Goal: Submit feedback/report problem

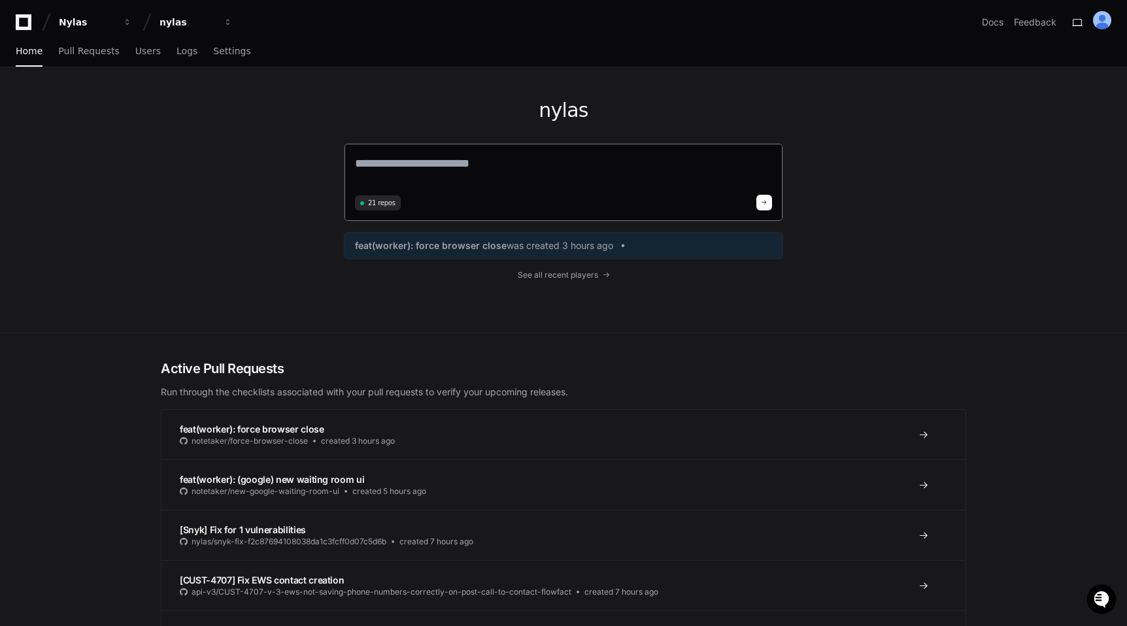
click at [390, 173] on textarea at bounding box center [563, 172] width 417 height 37
type textarea "*******"
click at [1062, 25] on div "Docs Feedback" at bounding box center [1046, 22] width 129 height 22
click at [1043, 25] on button "Feedback" at bounding box center [1035, 22] width 42 height 13
click at [1045, 27] on button "Feedback" at bounding box center [1035, 22] width 42 height 13
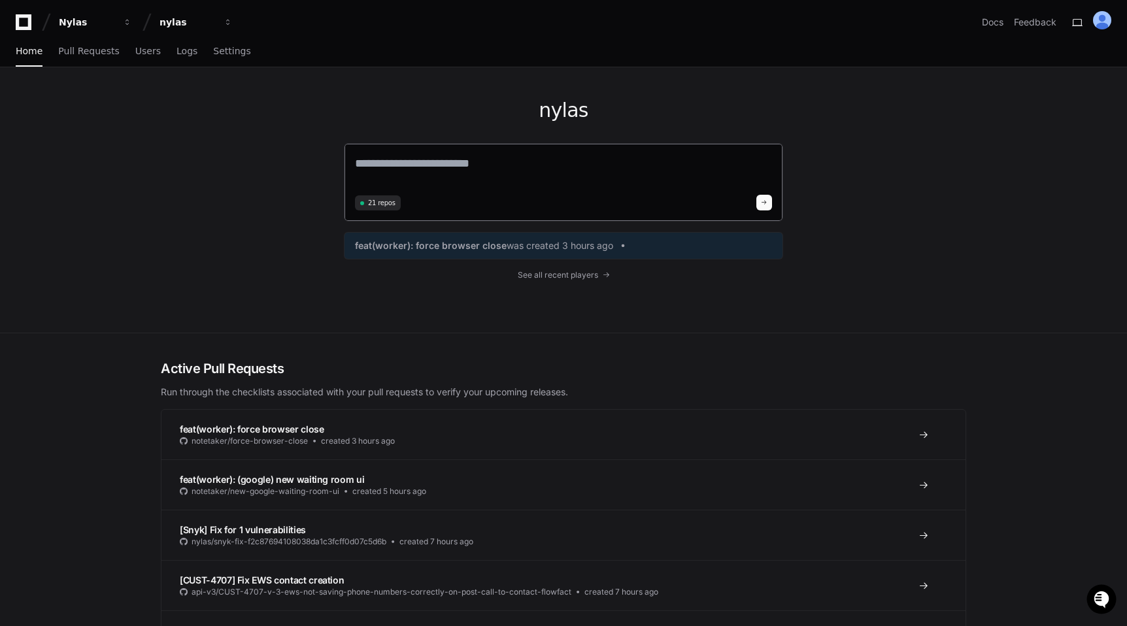
click at [632, 171] on textarea at bounding box center [563, 172] width 417 height 37
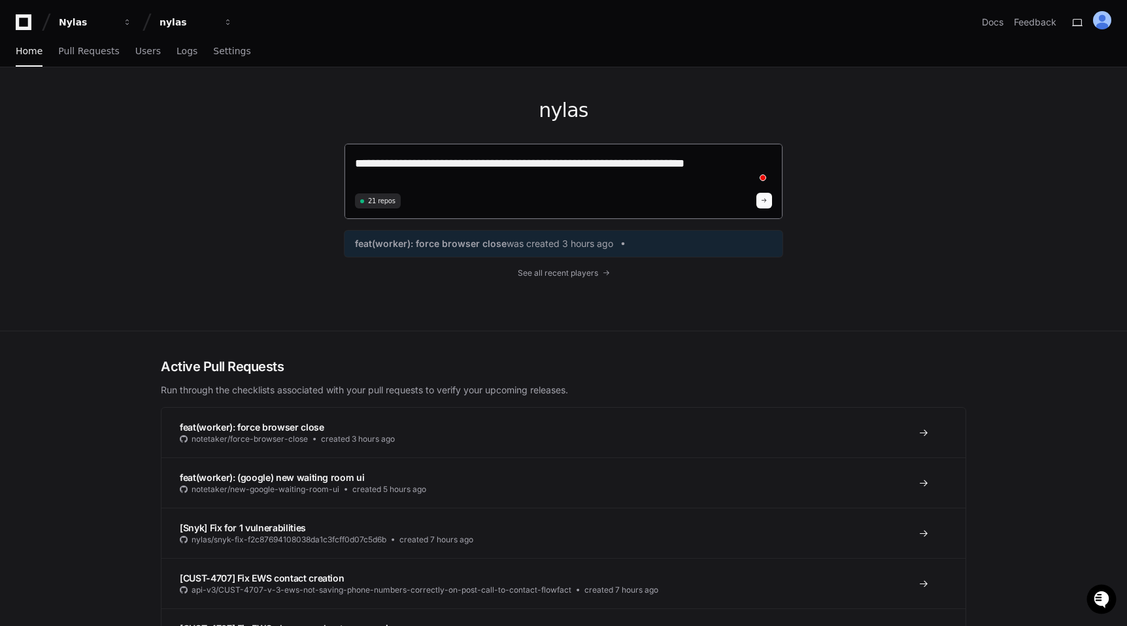
type textarea "**********"
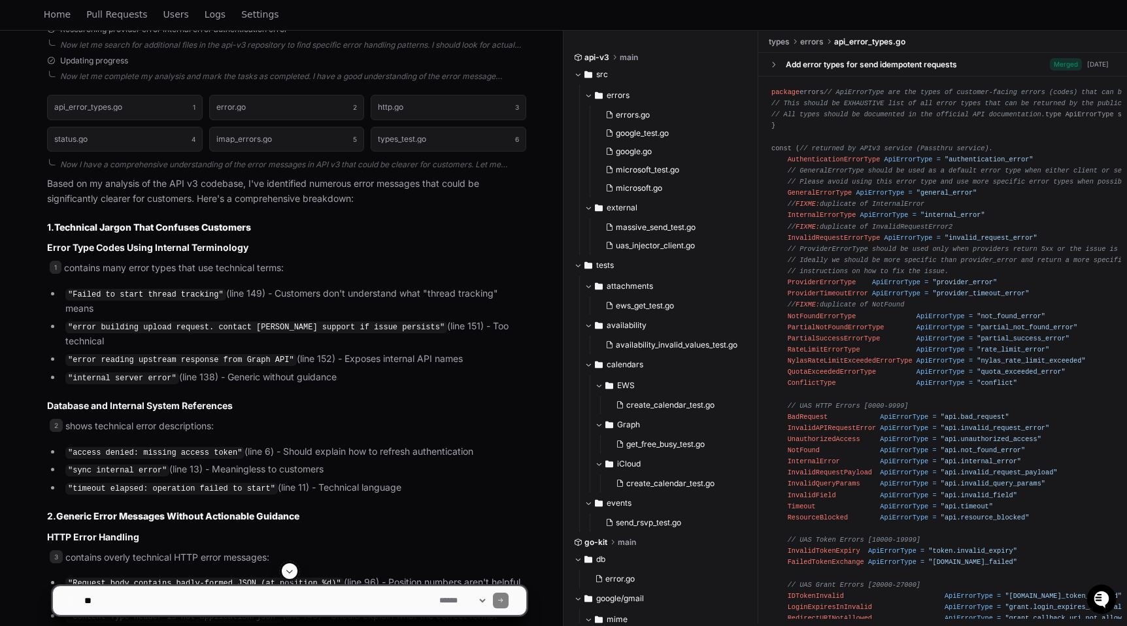
scroll to position [1121, 0]
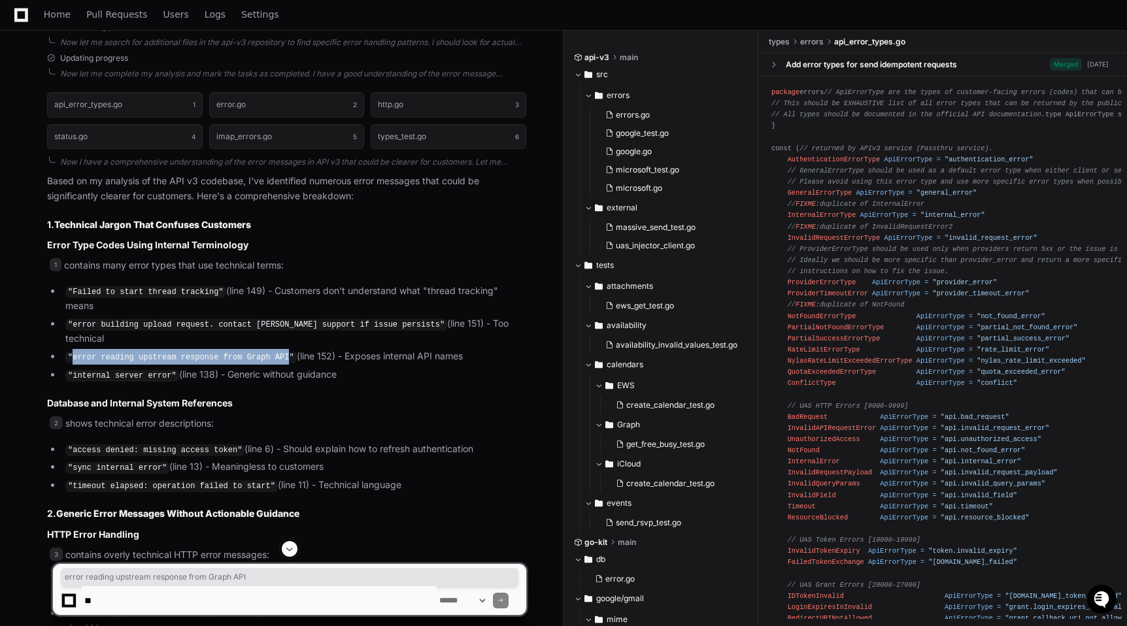
drag, startPoint x: 290, startPoint y: 341, endPoint x: 73, endPoint y: 341, distance: 217.1
click at [73, 352] on code ""error reading upstream response from Graph API"" at bounding box center [180, 358] width 231 height 12
copy code "error reading upstream response from Graph API"
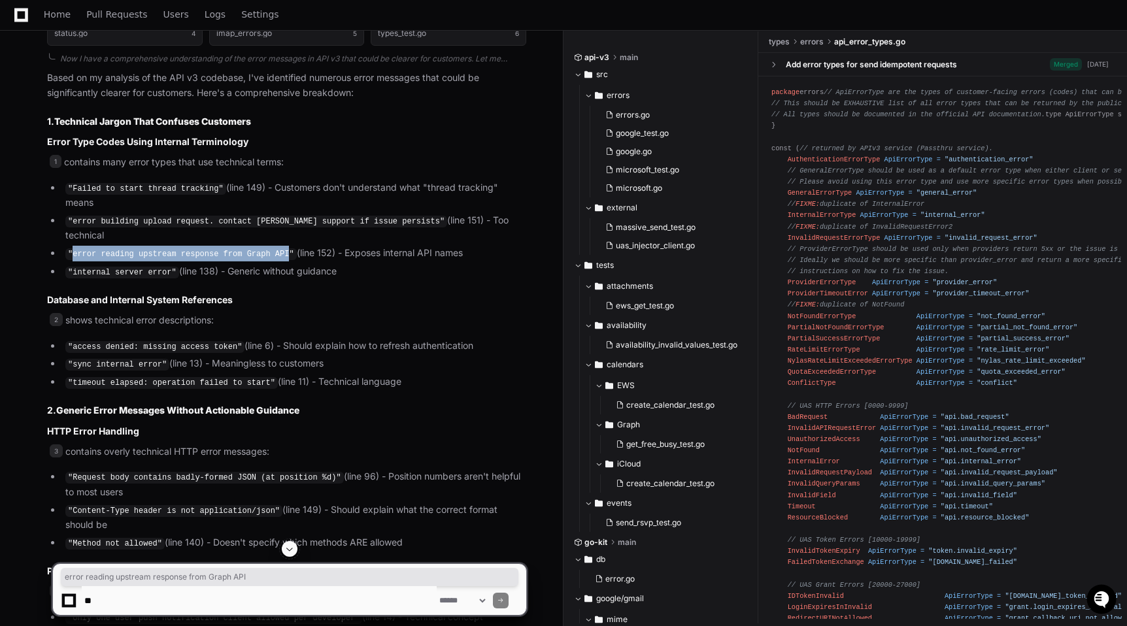
scroll to position [1236, 0]
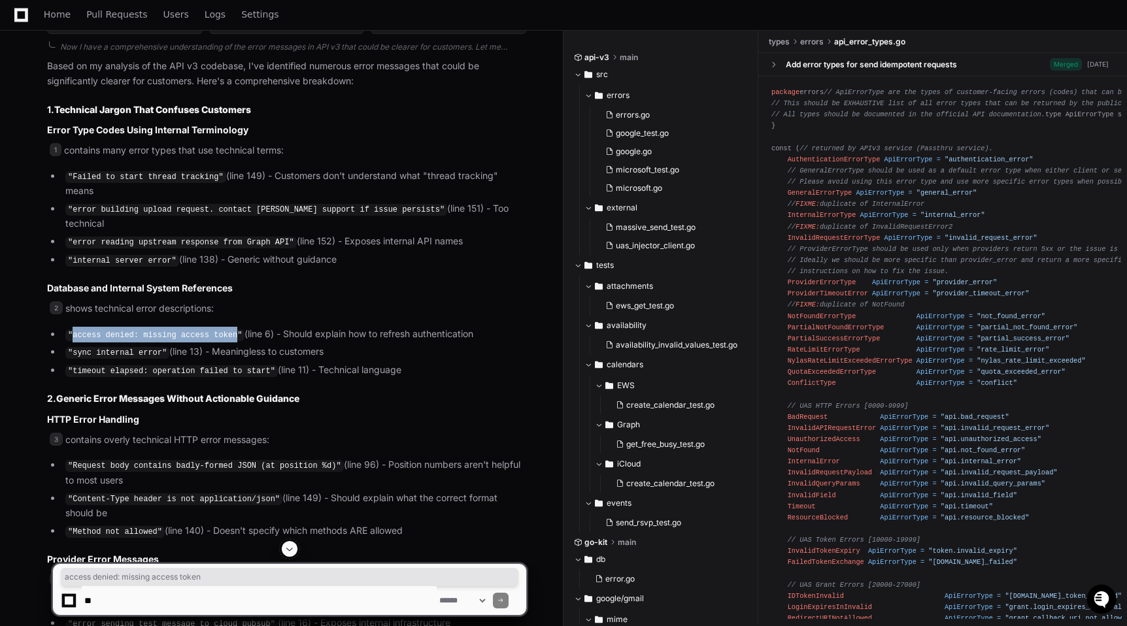
drag, startPoint x: 239, startPoint y: 320, endPoint x: 74, endPoint y: 322, distance: 164.8
click at [74, 330] on code ""access denied: missing access token"" at bounding box center [154, 336] width 179 height 12
copy code "access denied: missing access token"
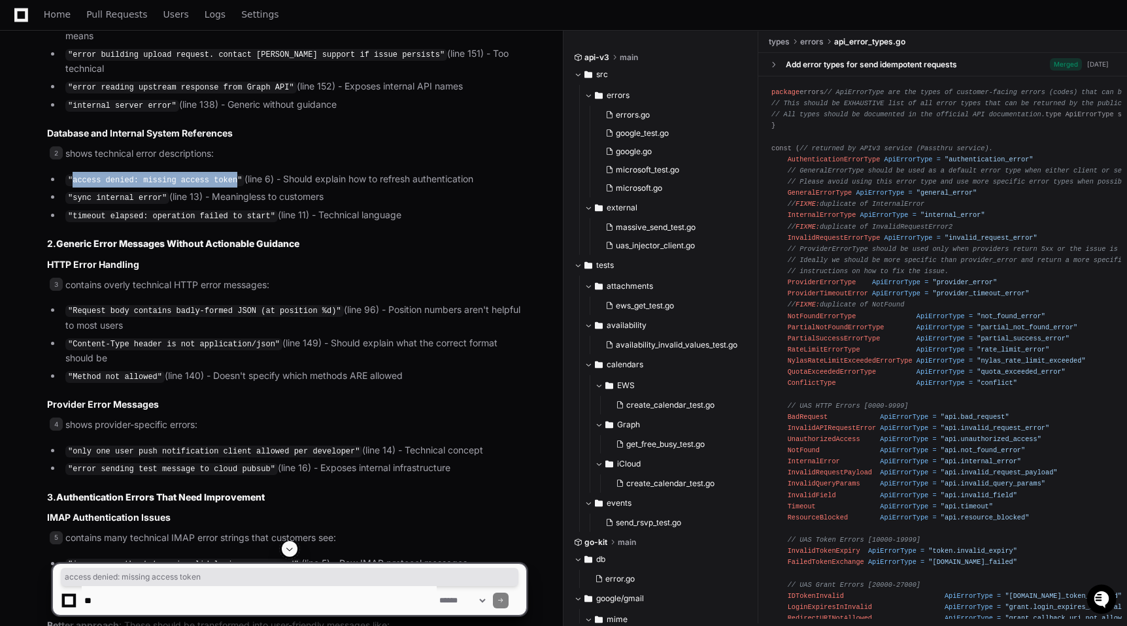
scroll to position [1393, 0]
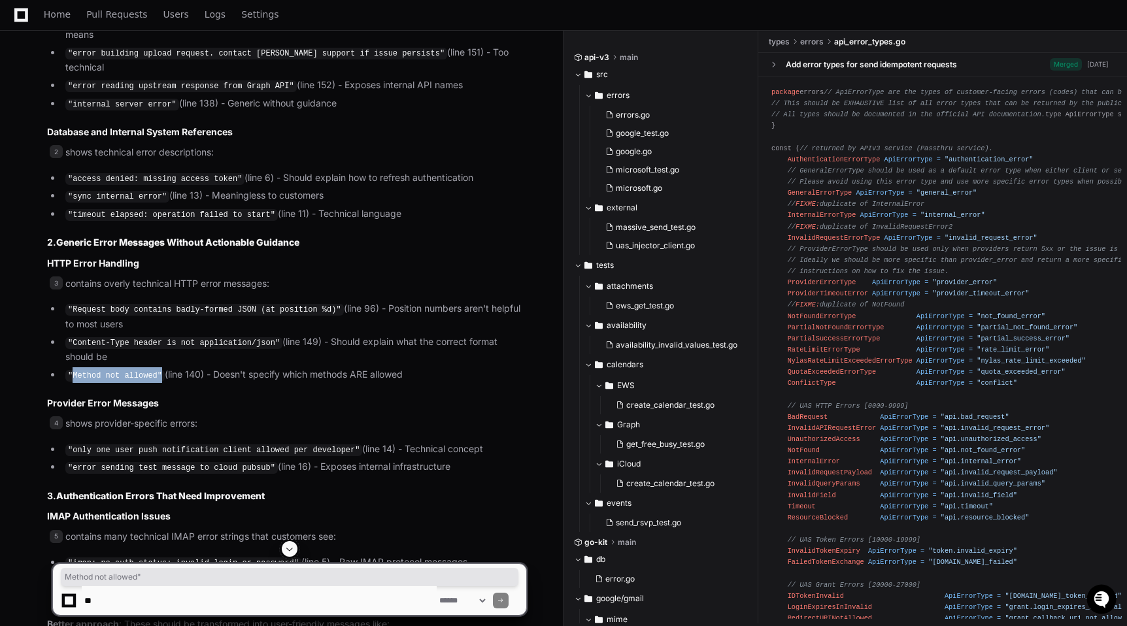
drag, startPoint x: 161, startPoint y: 354, endPoint x: 73, endPoint y: 355, distance: 87.6
click at [73, 370] on code ""Method not allowed"" at bounding box center [114, 376] width 99 height 12
copy code "Method not allowed""
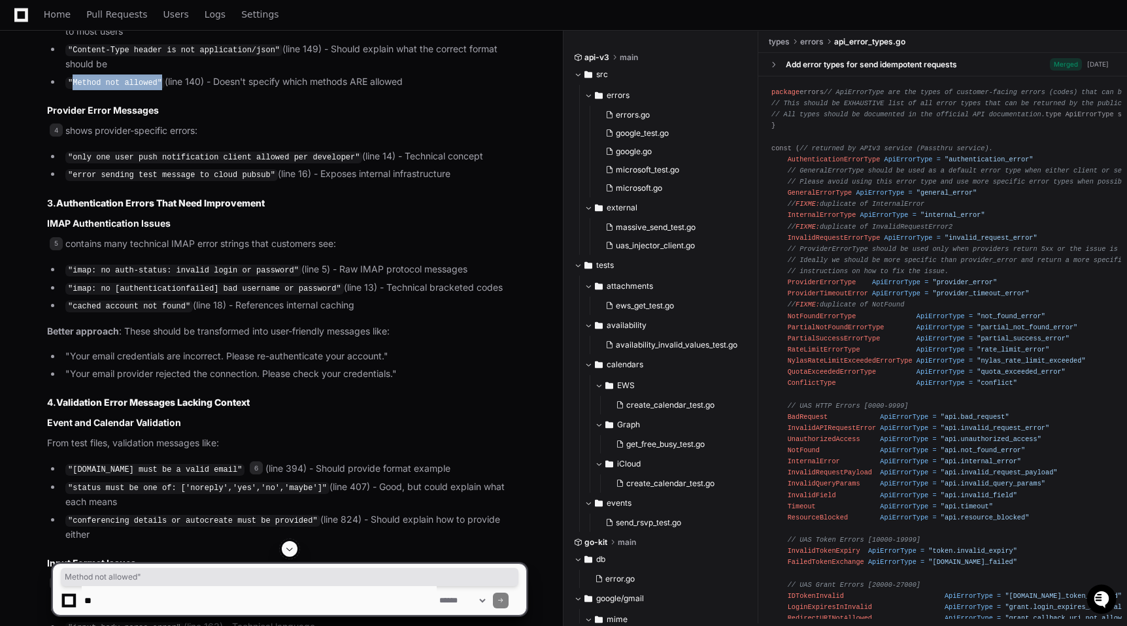
scroll to position [1720, 0]
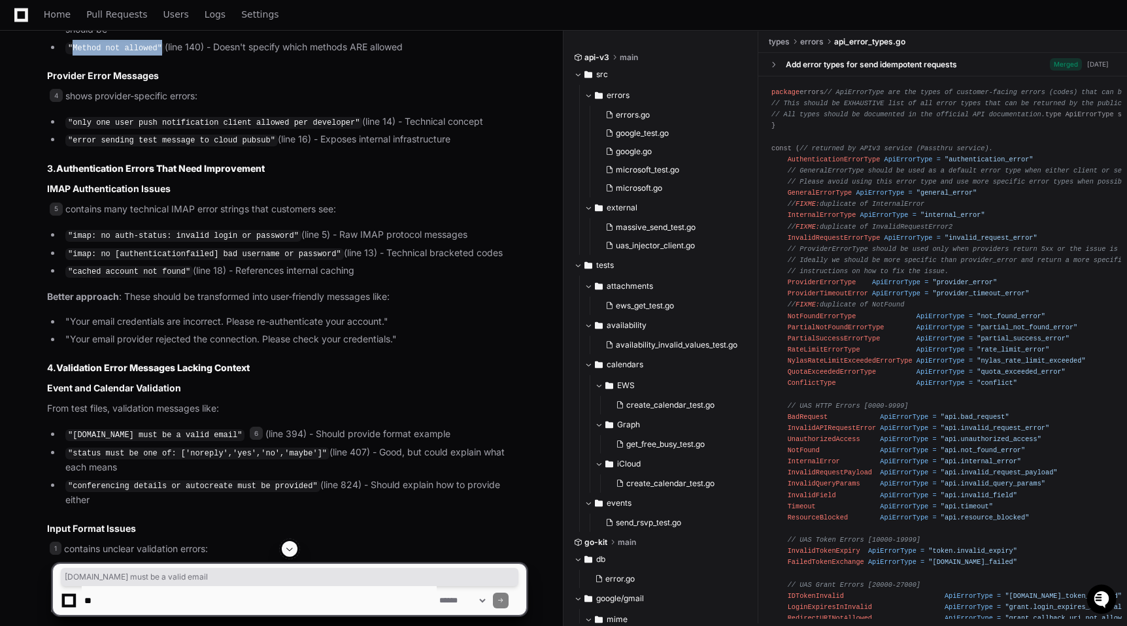
drag, startPoint x: 259, startPoint y: 413, endPoint x: 73, endPoint y: 411, distance: 186.3
click at [73, 430] on code ""[DOMAIN_NAME] must be a valid email"" at bounding box center [154, 436] width 179 height 12
copy code "[DOMAIN_NAME] must be a valid email"
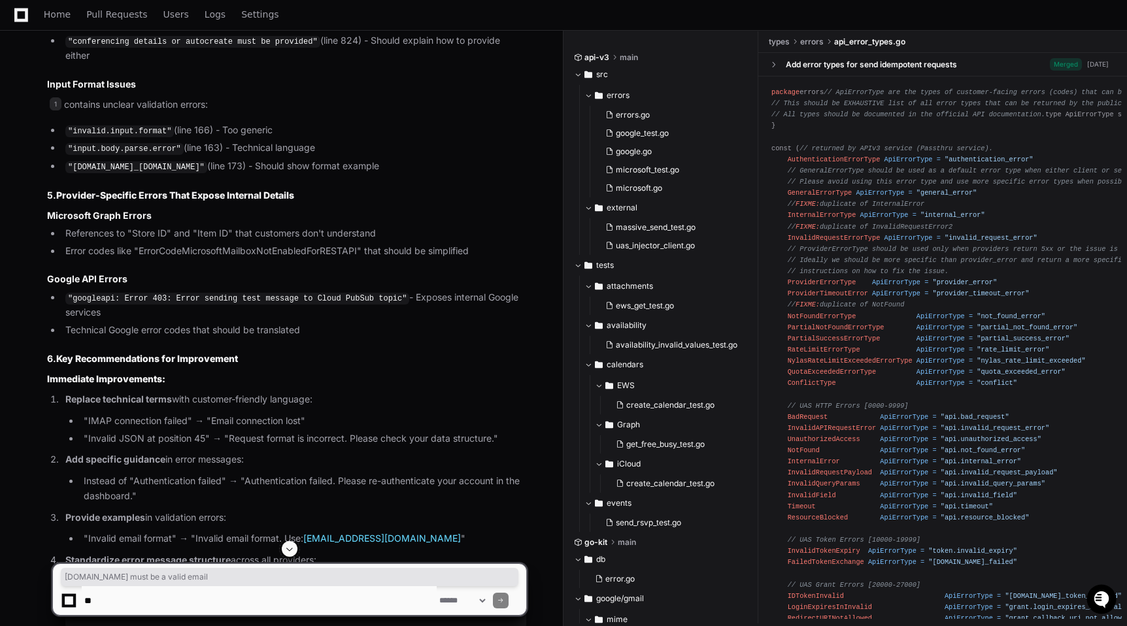
scroll to position [1884, 0]
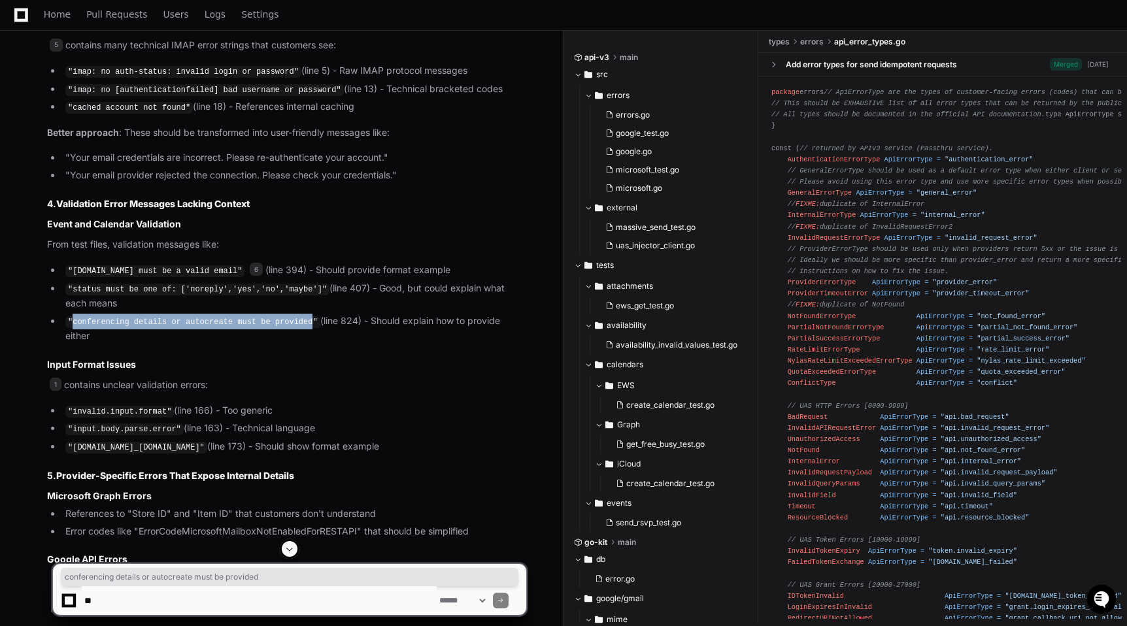
drag, startPoint x: 315, startPoint y: 299, endPoint x: 73, endPoint y: 294, distance: 242.0
click at [73, 316] on code ""conferencing details or autocreate must be provided"" at bounding box center [192, 322] width 255 height 12
copy code "conferencing details or autocreate must be provided"
